Goal: Ask a question

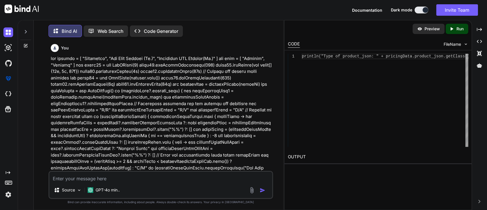
scroll to position [790, 0]
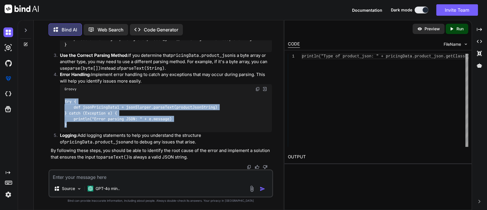
click at [229, 120] on div "try { def jsonPricingData1 = jsonSlurper.parseText(productJsonString) } catch (…" at bounding box center [166, 113] width 212 height 38
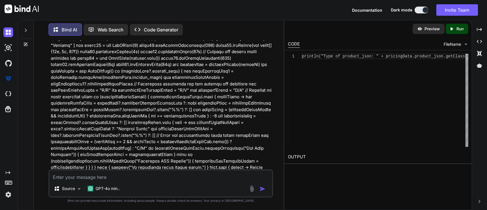
scroll to position [0, 0]
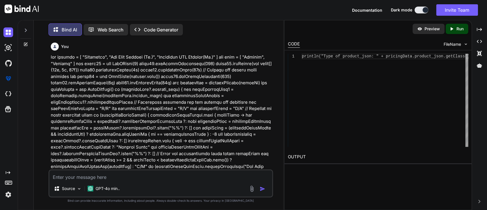
click at [25, 31] on icon at bounding box center [25, 30] width 5 height 5
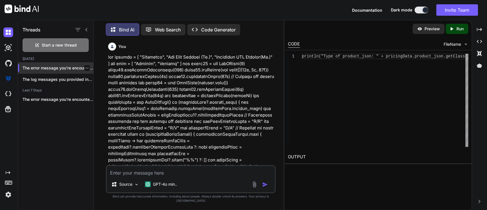
click at [50, 66] on p "The error message you're encountering in..." at bounding box center [58, 68] width 71 height 6
click at [49, 75] on div "The log messages you provided indicate two..." at bounding box center [55, 79] width 75 height 11
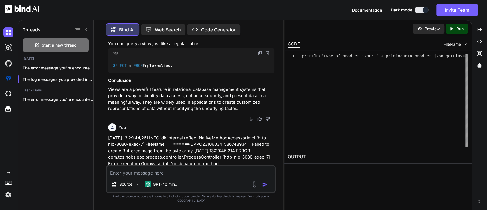
scroll to position [1492, 0]
click at [205, 58] on div "Sql" at bounding box center [191, 53] width 166 height 10
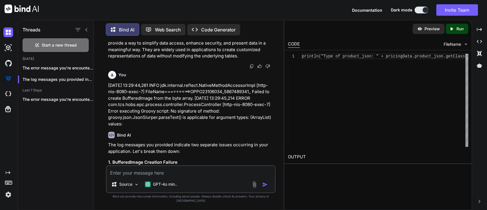
scroll to position [1544, 0]
click at [243, 78] on div "You" at bounding box center [191, 74] width 166 height 8
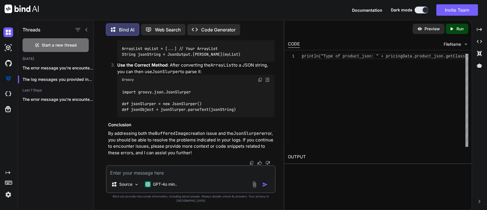
scroll to position [1947, 0]
click at [136, 174] on textarea at bounding box center [191, 171] width 168 height 10
type textarea "stored procedures in db."
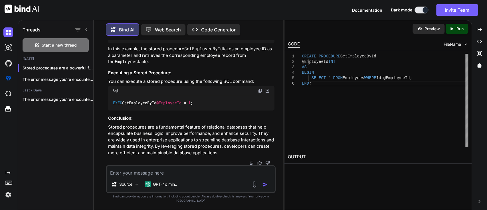
scroll to position [2422, 0]
